Goal: Task Accomplishment & Management: Manage account settings

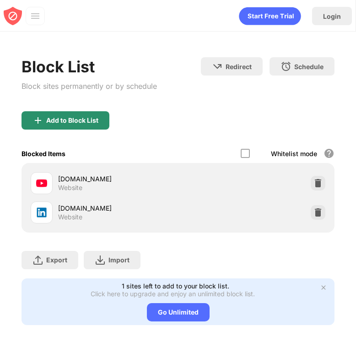
click at [96, 129] on div "Add to Block List" at bounding box center [66, 120] width 88 height 18
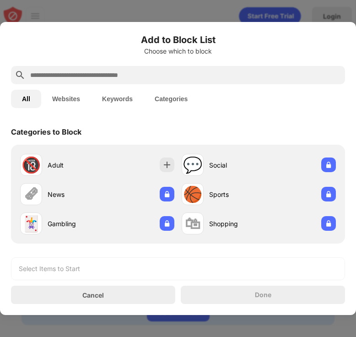
click at [114, 69] on div at bounding box center [178, 75] width 334 height 18
click at [114, 72] on input "text" at bounding box center [185, 75] width 312 height 11
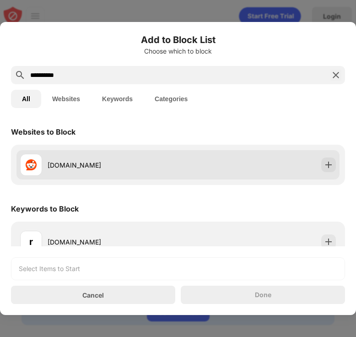
type input "**********"
click at [109, 160] on div "reddit.com" at bounding box center [113, 165] width 131 height 10
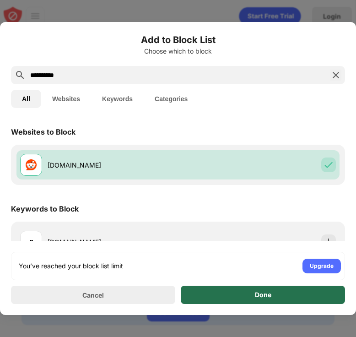
click at [302, 296] on div "Done" at bounding box center [263, 295] width 164 height 18
